Goal: Task Accomplishment & Management: Manage account settings

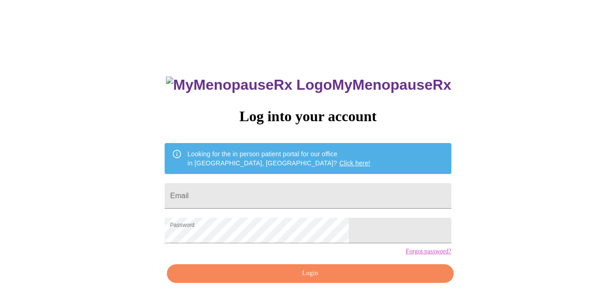
scroll to position [34, 0]
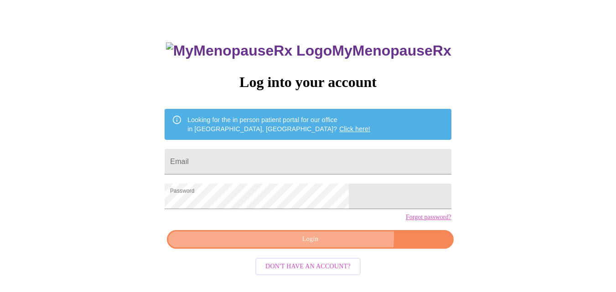
click at [332, 245] on span "Login" at bounding box center [309, 239] width 265 height 11
click at [307, 245] on span "Login" at bounding box center [309, 239] width 265 height 11
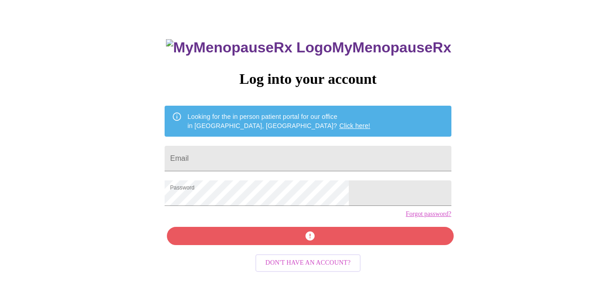
scroll to position [38, 0]
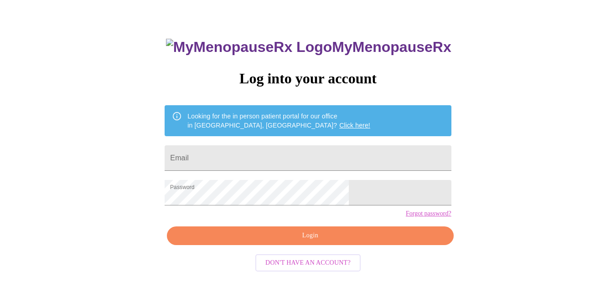
click at [304, 242] on span "Login" at bounding box center [309, 235] width 265 height 11
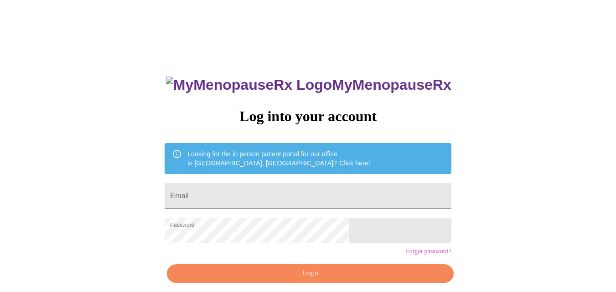
scroll to position [38, 0]
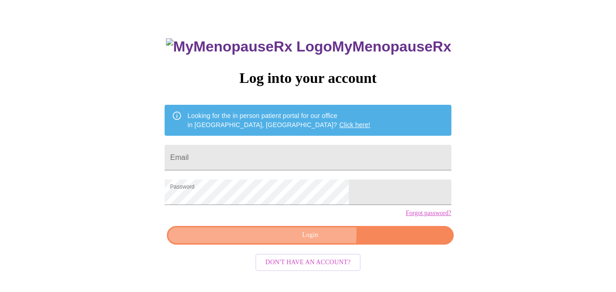
click at [313, 241] on span "Login" at bounding box center [309, 235] width 265 height 11
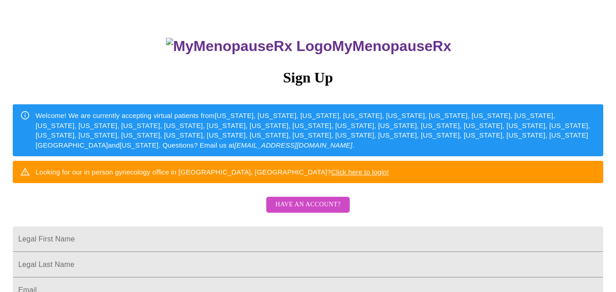
scroll to position [91, 0]
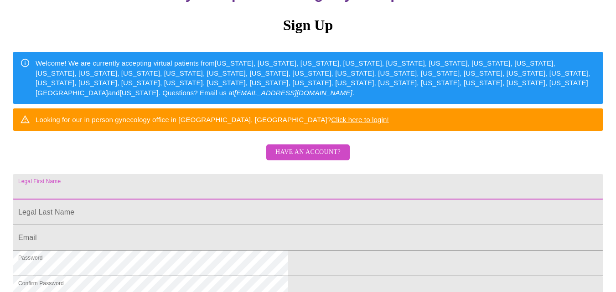
click at [250, 200] on input "Legal First Name" at bounding box center [308, 187] width 591 height 26
type input "[EMAIL_ADDRESS][DOMAIN_NAME]"
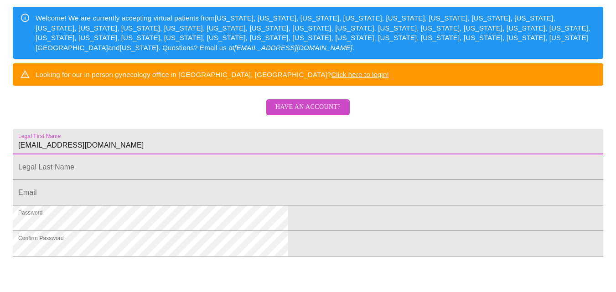
scroll to position [137, 0]
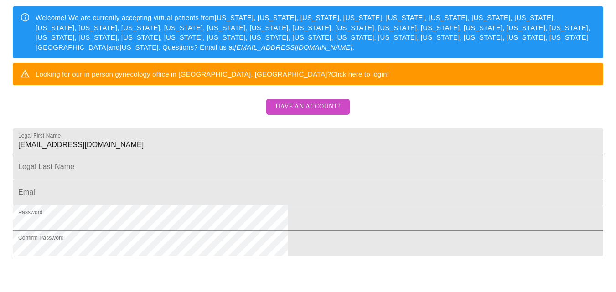
drag, startPoint x: 277, startPoint y: 181, endPoint x: 277, endPoint y: 176, distance: 5.0
click at [277, 159] on form "Legal First Name [EMAIL_ADDRESS][DOMAIN_NAME]" at bounding box center [308, 146] width 591 height 26
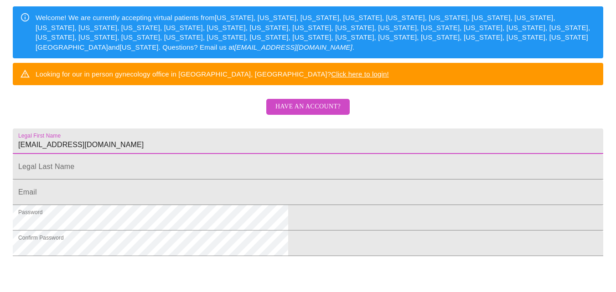
drag, startPoint x: 277, startPoint y: 171, endPoint x: 70, endPoint y: 192, distance: 207.6
click at [70, 192] on html "MyMenopauseRx Sign Up Welcome! We are currently accepting virtual patients from…" at bounding box center [308, 42] width 616 height 358
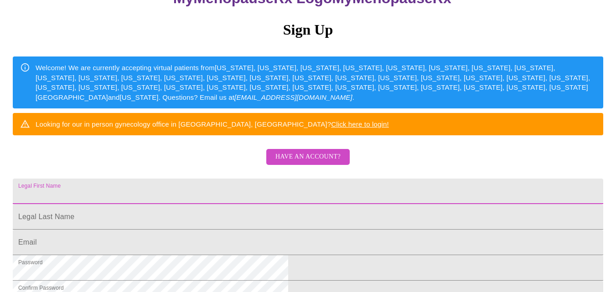
scroll to position [86, 0]
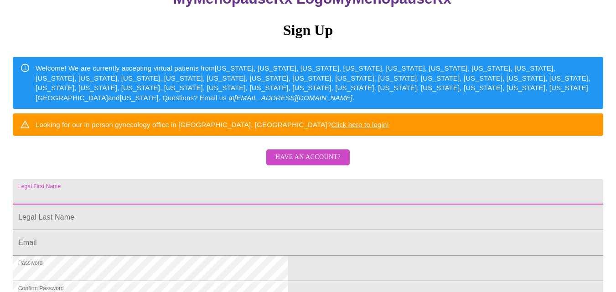
click at [189, 205] on input "Legal First Name" at bounding box center [308, 192] width 591 height 26
type input "[PERSON_NAME]"
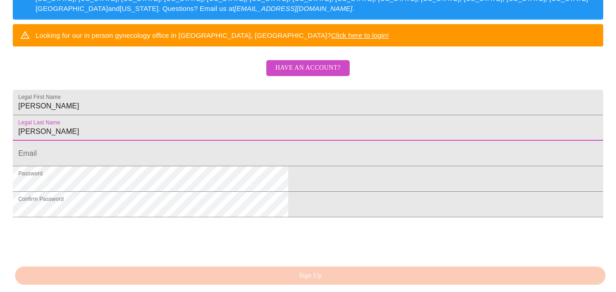
scroll to position [177, 0]
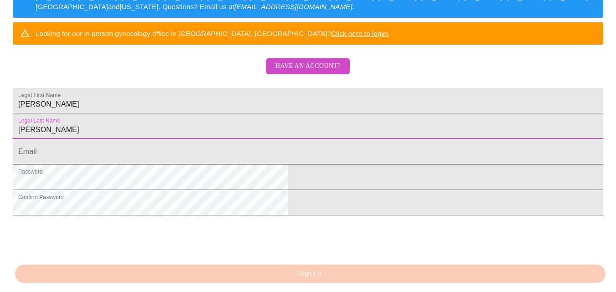
type input "[PERSON_NAME]"
click at [188, 165] on input "Legal First Name" at bounding box center [308, 152] width 591 height 26
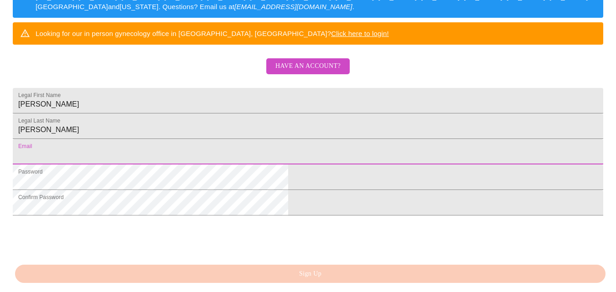
type input "[EMAIL_ADDRESS][DOMAIN_NAME]"
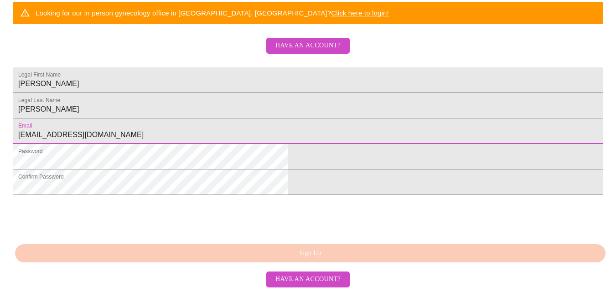
scroll to position [269, 0]
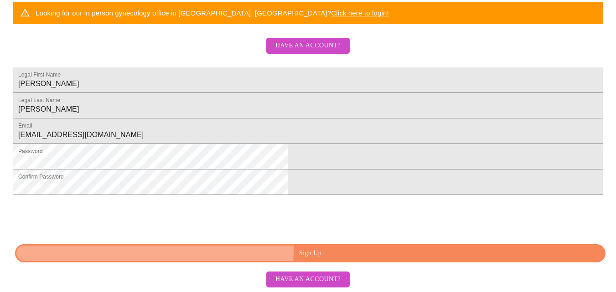
click at [312, 251] on span "Sign Up" at bounding box center [311, 253] width 570 height 11
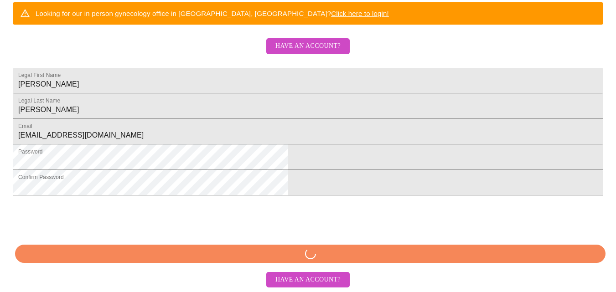
scroll to position [268, 0]
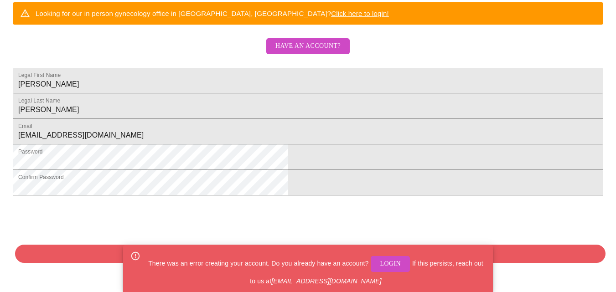
click at [394, 263] on span "Login" at bounding box center [390, 264] width 21 height 11
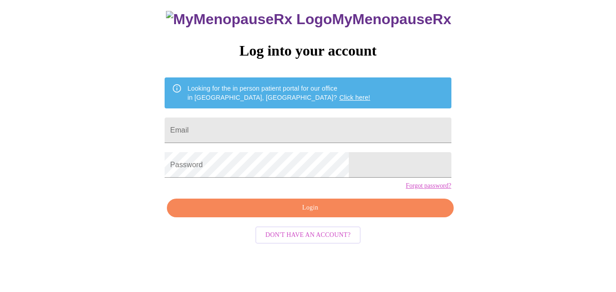
scroll to position [38, 0]
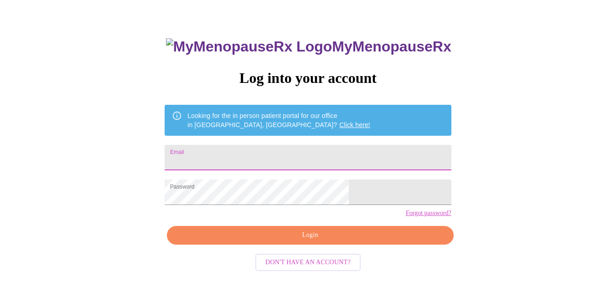
click at [227, 156] on input "Email" at bounding box center [308, 158] width 286 height 26
type input "[EMAIL_ADDRESS][DOMAIN_NAME]"
click at [311, 241] on span "Login" at bounding box center [309, 235] width 265 height 11
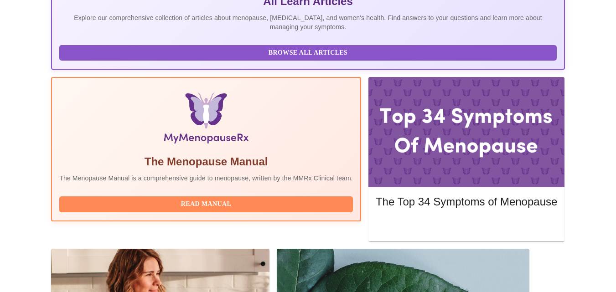
scroll to position [228, 0]
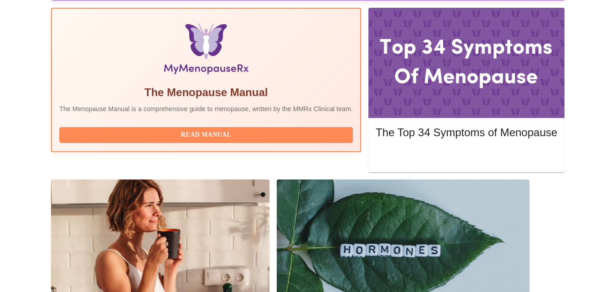
scroll to position [298, 0]
